Goal: Task Accomplishment & Management: Complete application form

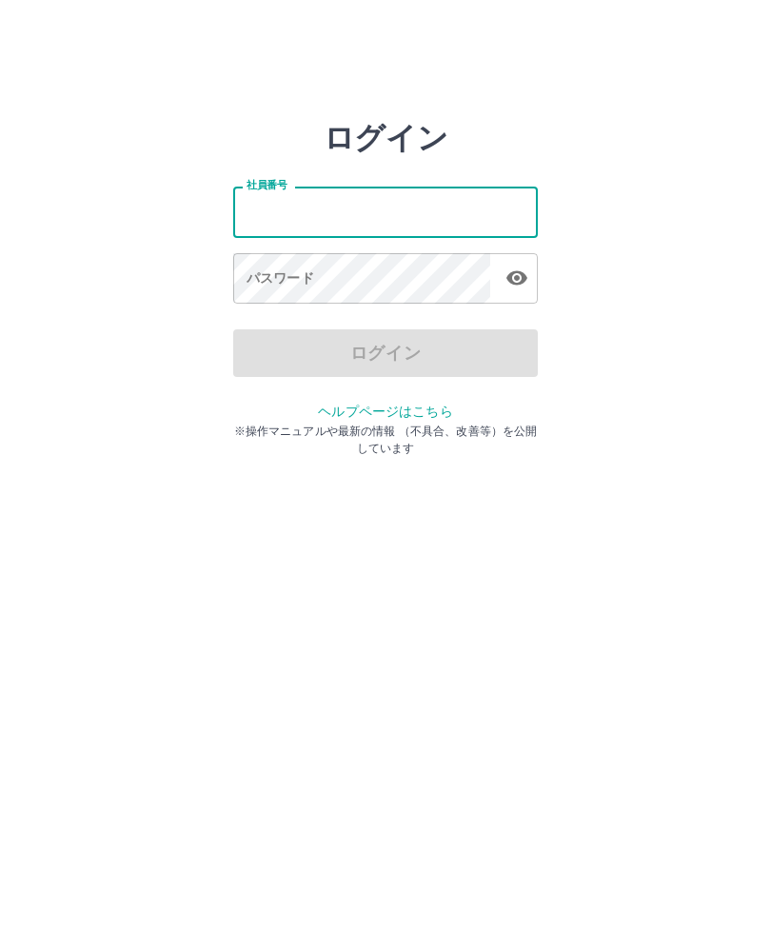
type input "*******"
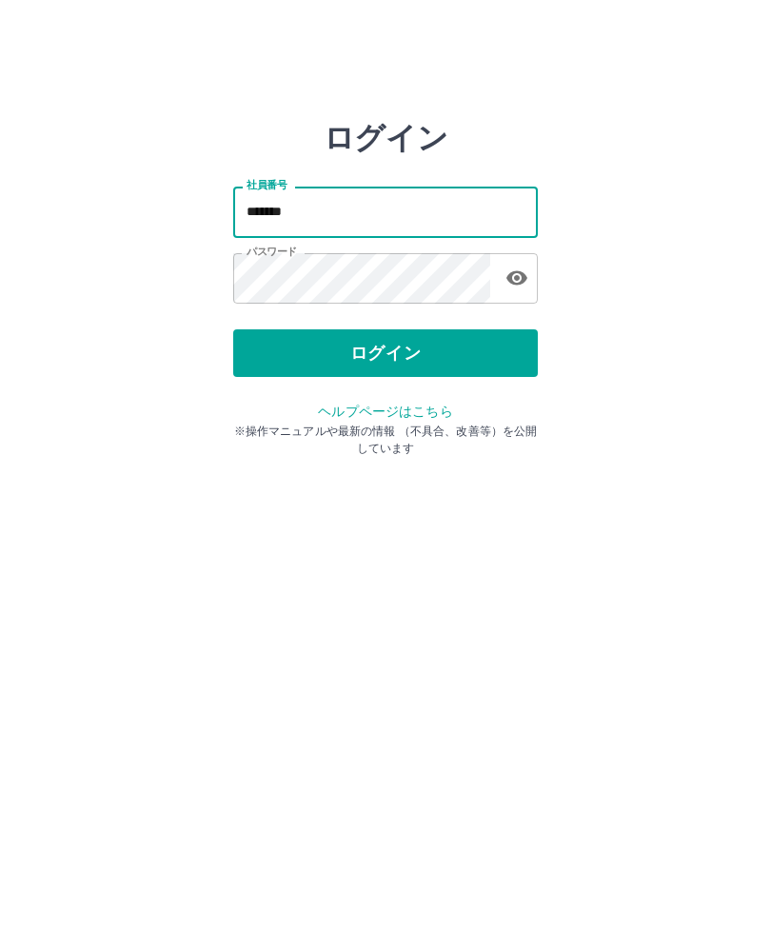
click at [392, 358] on button "ログイン" at bounding box center [385, 353] width 305 height 48
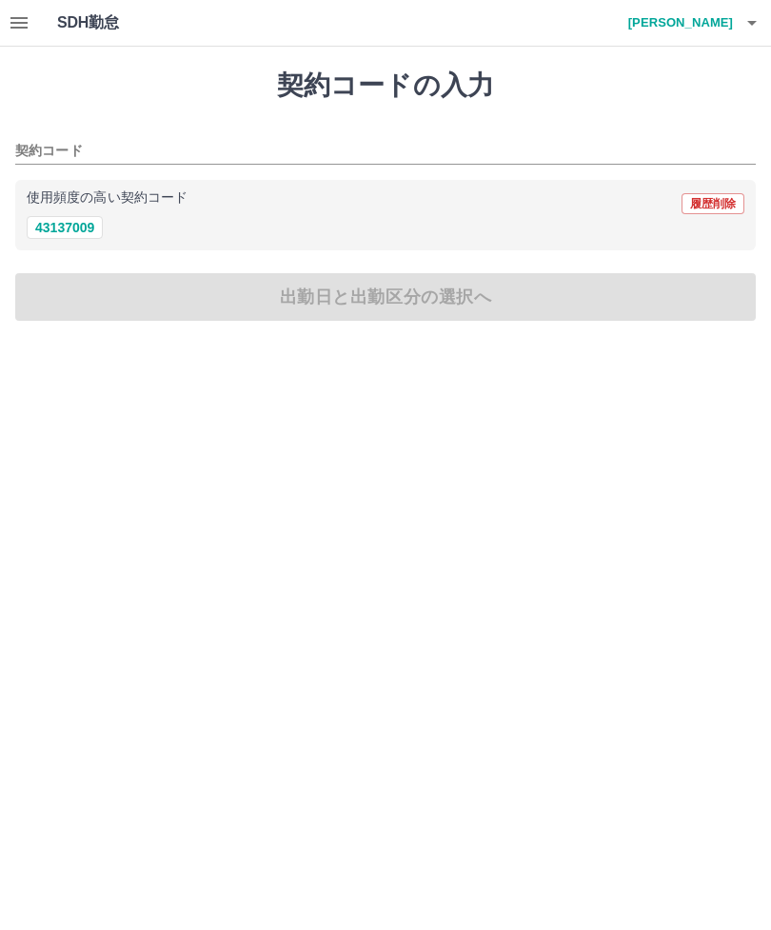
click at [69, 222] on button "43137009" at bounding box center [65, 227] width 76 height 23
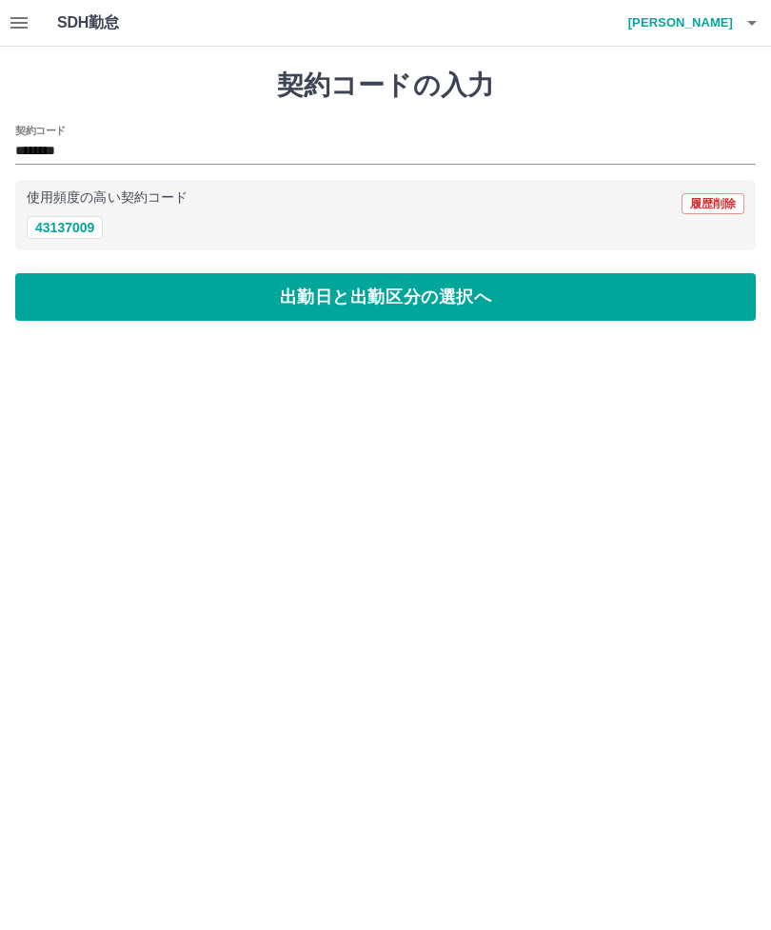
type input "********"
click at [436, 296] on button "出勤日と出勤区分の選択へ" at bounding box center [385, 297] width 740 height 48
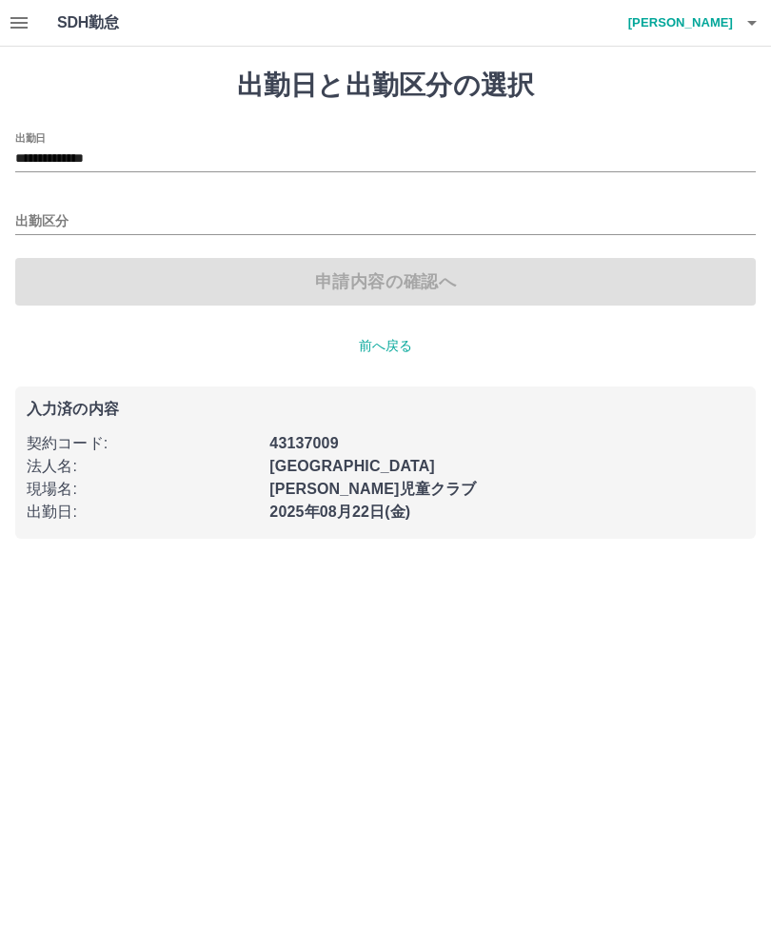
click at [51, 202] on div "出勤区分" at bounding box center [385, 215] width 740 height 40
click at [46, 200] on label "出勤区分" at bounding box center [35, 200] width 40 height 14
click at [46, 210] on input "出勤区分" at bounding box center [385, 222] width 740 height 24
click at [54, 202] on label "出勤区分" at bounding box center [35, 200] width 40 height 14
click at [54, 210] on input "出勤区分" at bounding box center [385, 222] width 740 height 24
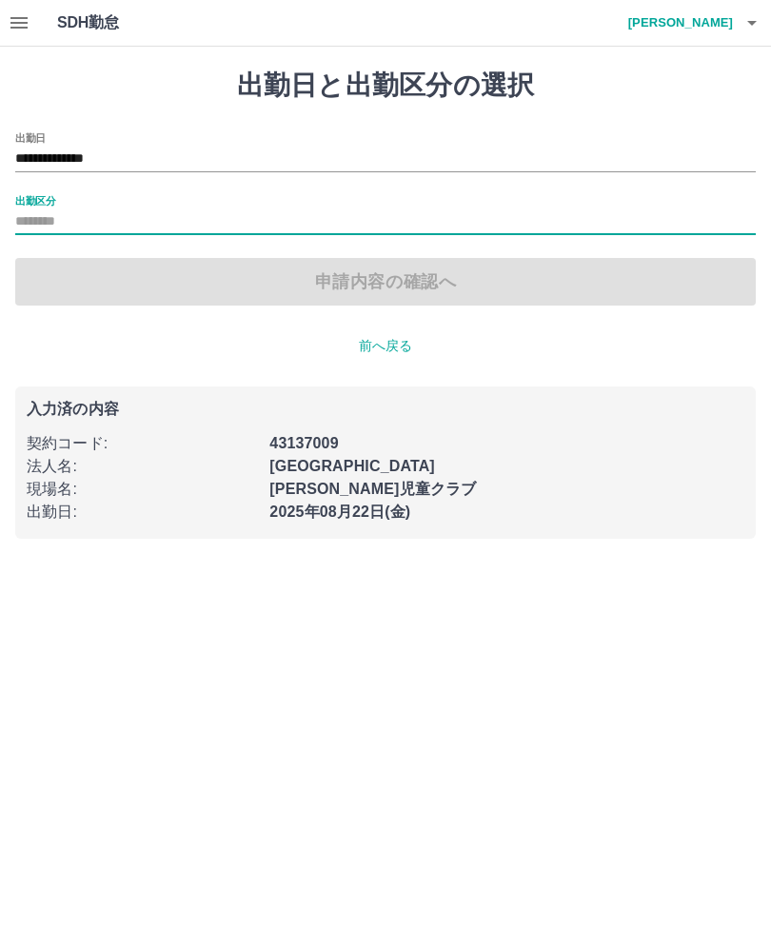
click at [73, 220] on input "出勤区分" at bounding box center [385, 222] width 740 height 24
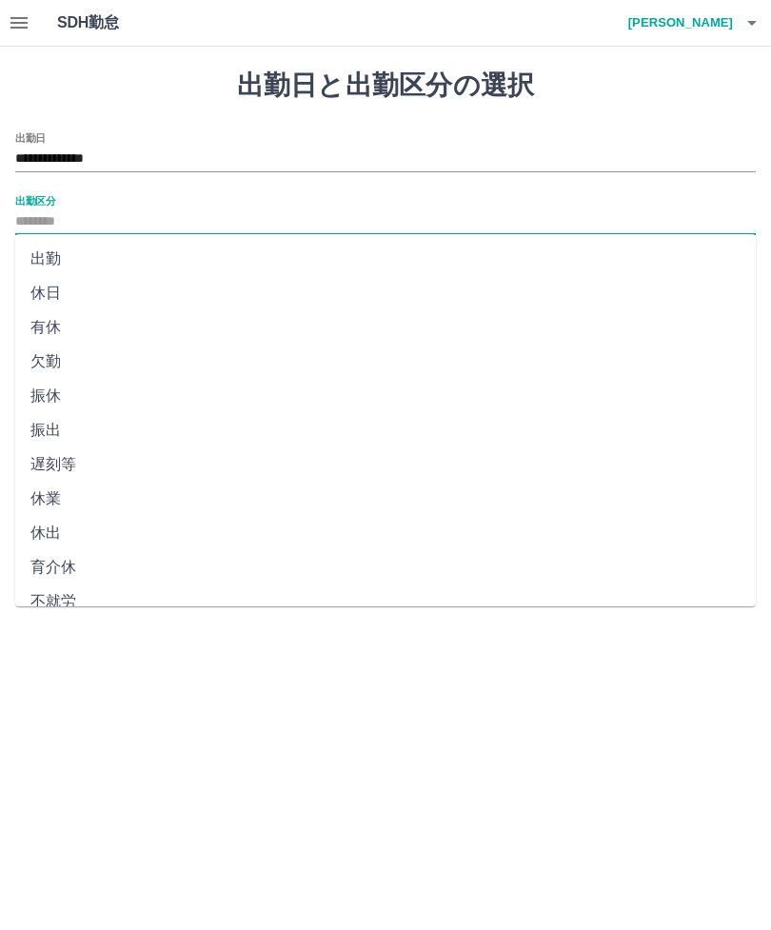
click at [53, 258] on li "出勤" at bounding box center [385, 259] width 740 height 34
type input "**"
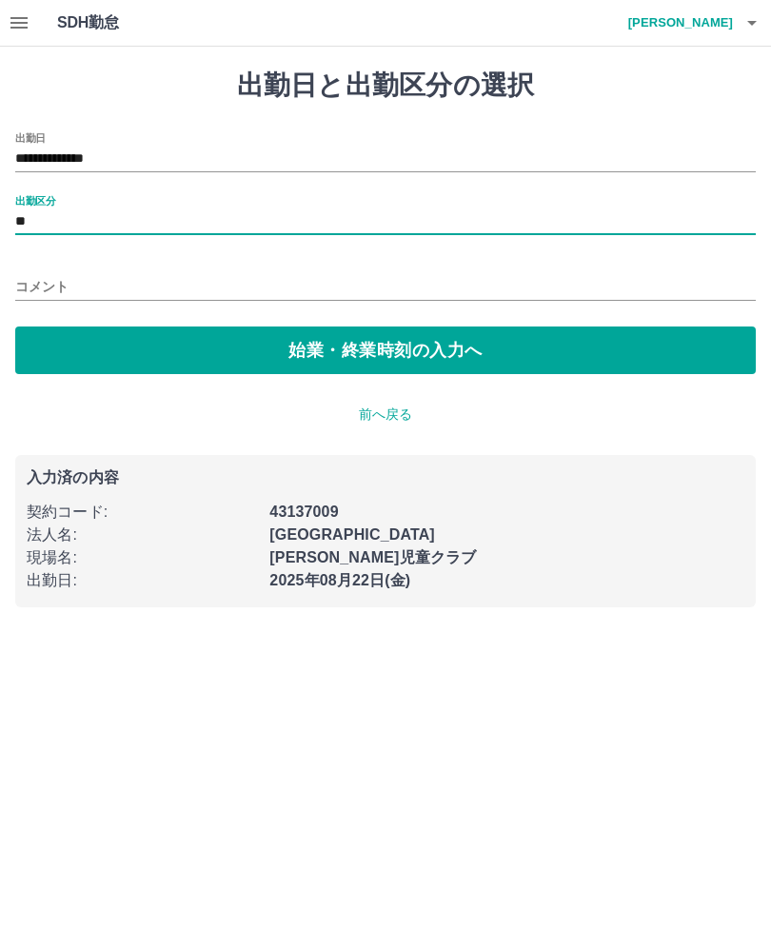
click at [368, 349] on button "始業・終業時刻の入力へ" at bounding box center [385, 350] width 740 height 48
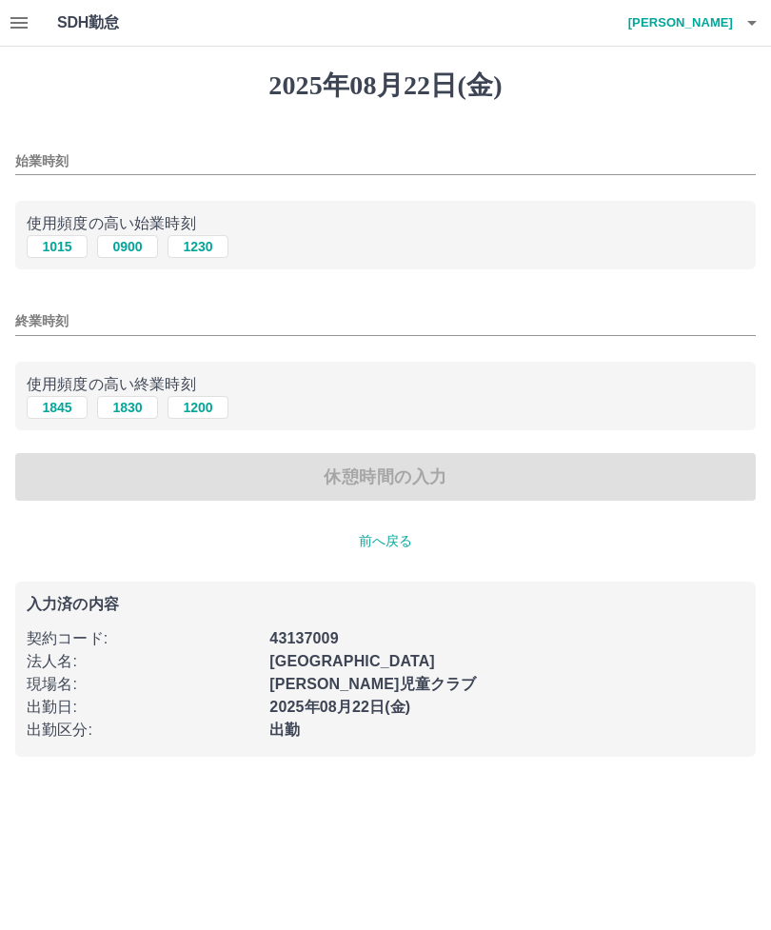
click at [53, 244] on button "1015" at bounding box center [57, 246] width 61 height 23
type input "****"
click at [68, 412] on button "1845" at bounding box center [57, 407] width 61 height 23
type input "****"
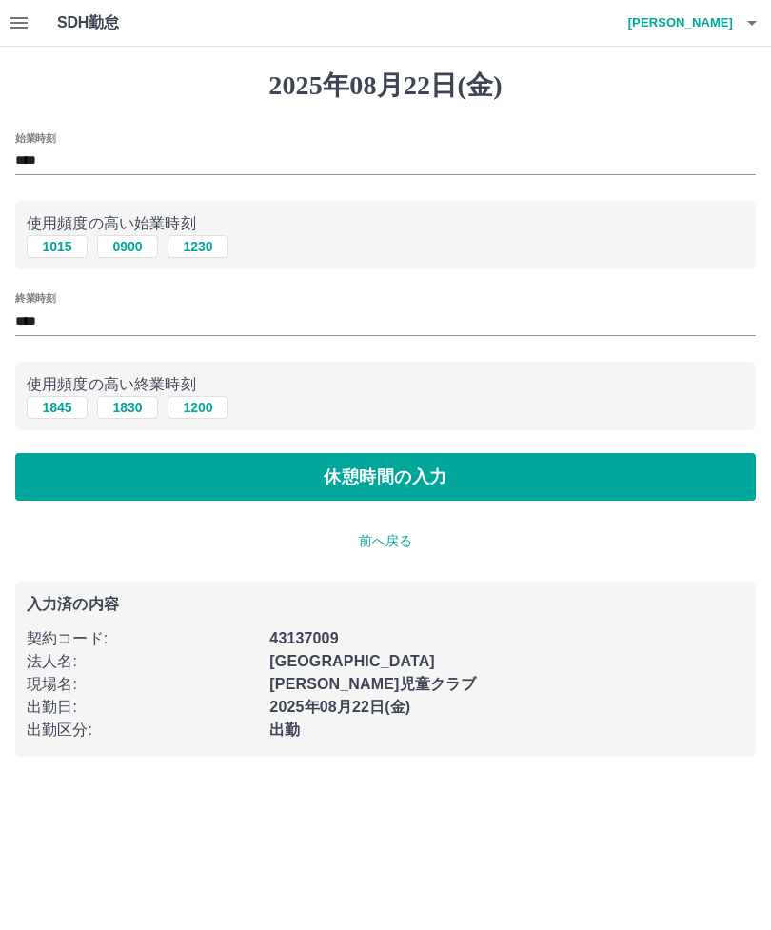
click at [411, 478] on button "休憩時間の入力" at bounding box center [385, 477] width 740 height 48
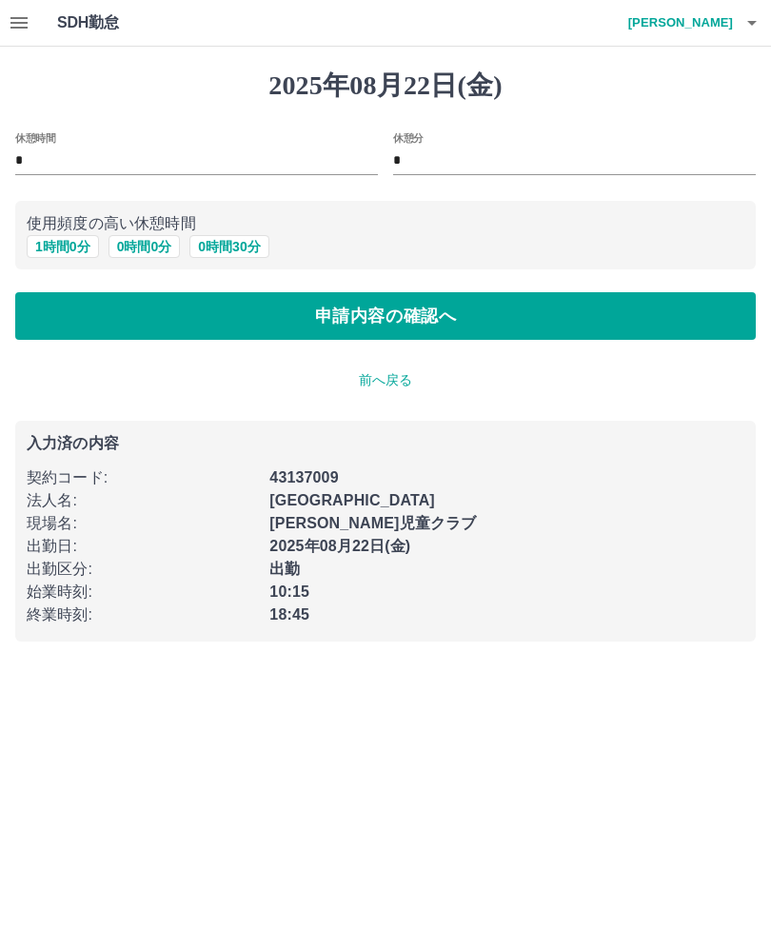
click at [458, 314] on button "申請内容の確認へ" at bounding box center [385, 316] width 740 height 48
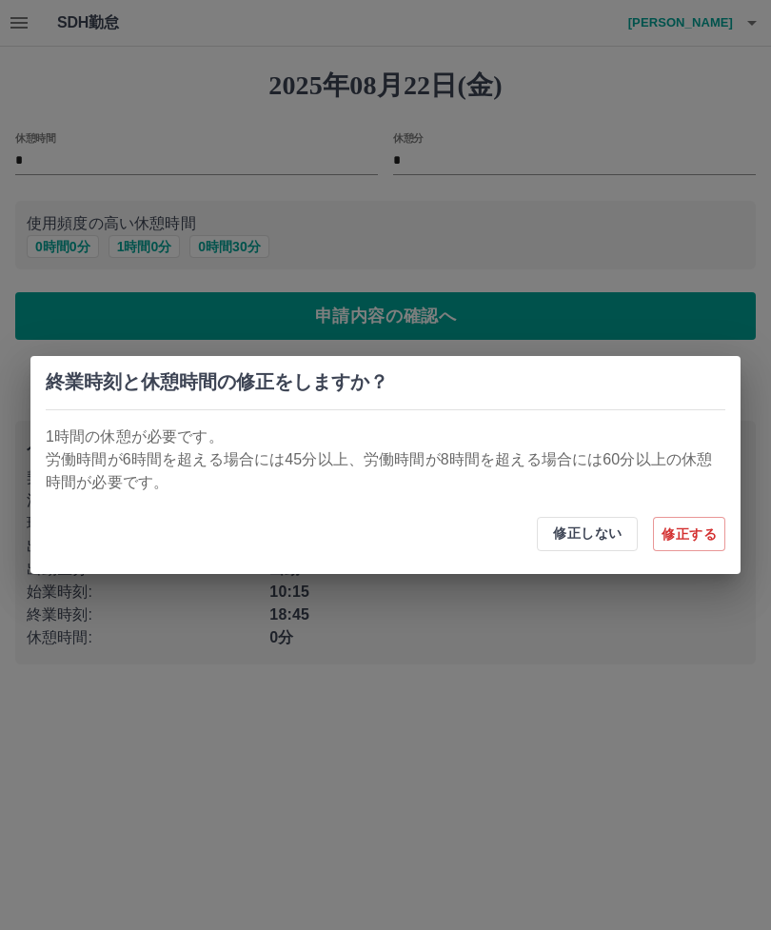
click at [152, 251] on div "終業時刻と休憩時間の修正をしますか？ 1時間の休憩が必要です。 労働時間が6時間を超える場合には45分以上、労働時間が8時間を超える場合には60分以上の休憩時…" at bounding box center [385, 465] width 771 height 930
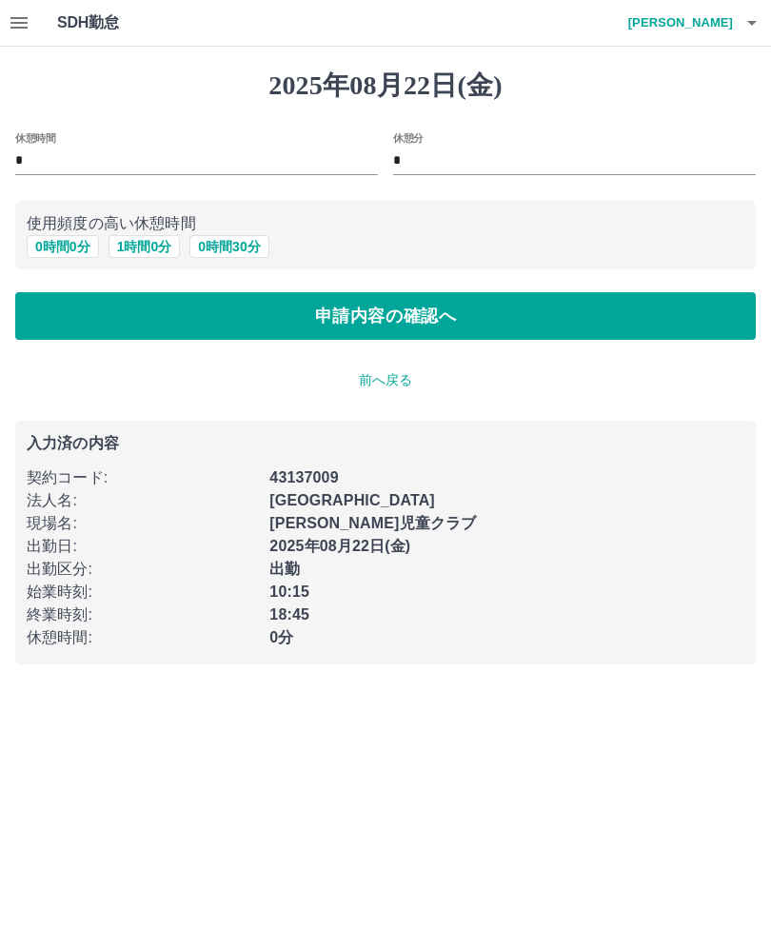
click at [149, 254] on button "1 時間 0 分" at bounding box center [144, 246] width 72 height 23
type input "*"
click at [460, 325] on button "申請内容の確認へ" at bounding box center [385, 316] width 740 height 48
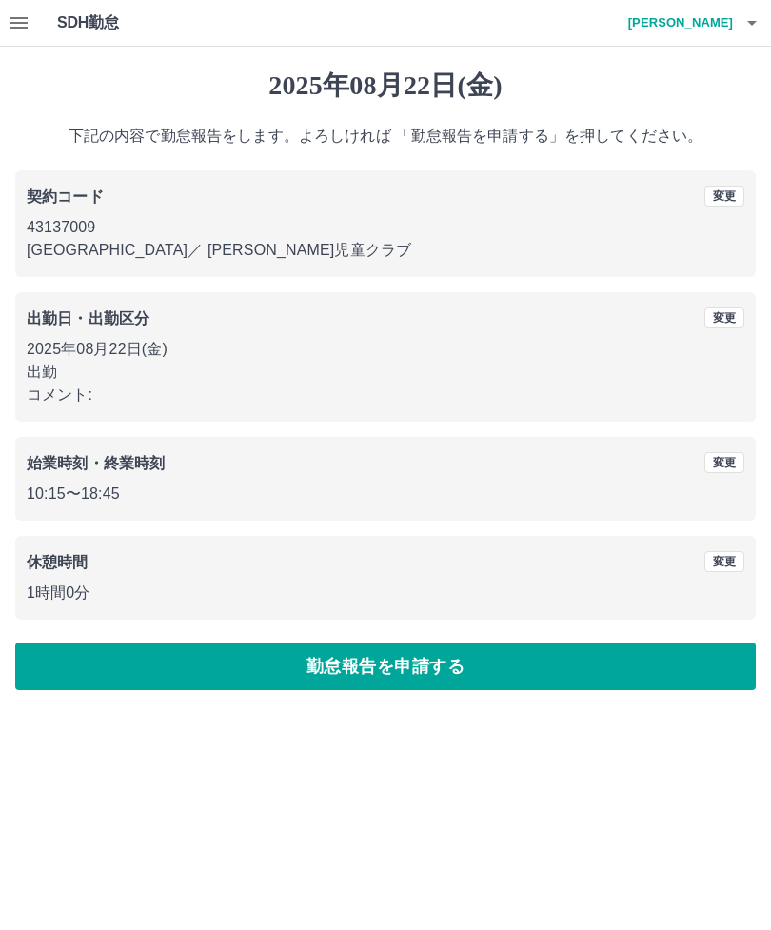
click at [538, 664] on button "勤怠報告を申請する" at bounding box center [385, 666] width 740 height 48
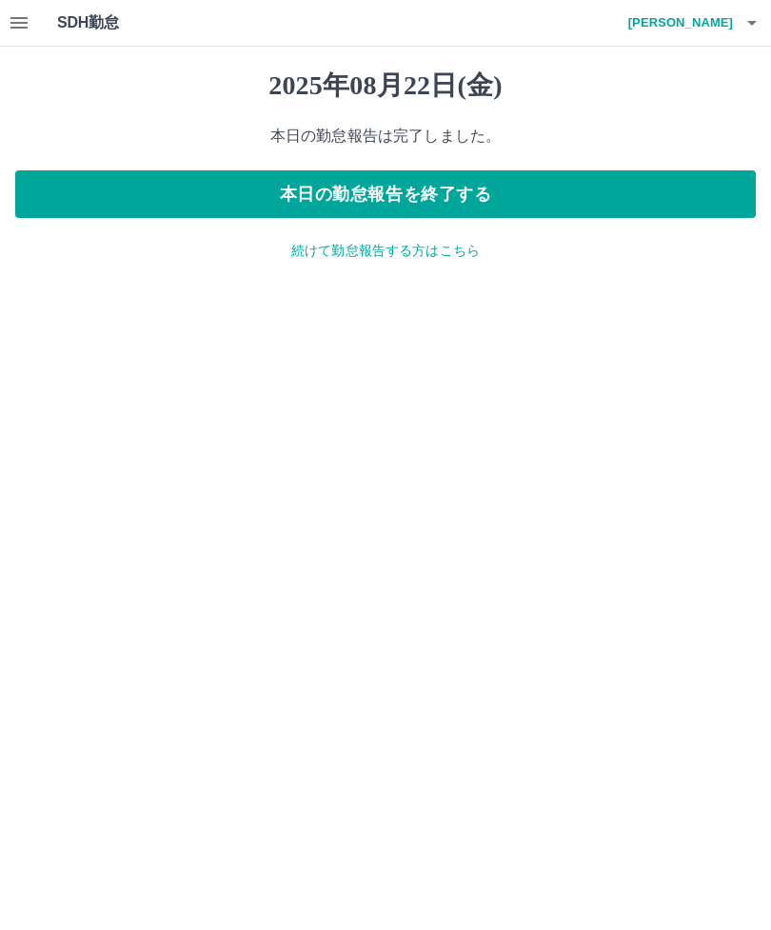
click at [514, 186] on button "本日の勤怠報告を終了する" at bounding box center [385, 194] width 740 height 48
